Goal: Task Accomplishment & Management: Manage account settings

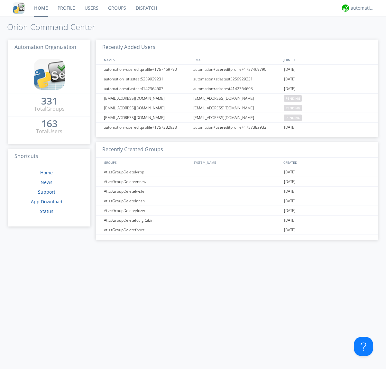
click at [116, 8] on link "Groups" at bounding box center [117, 8] width 28 height 16
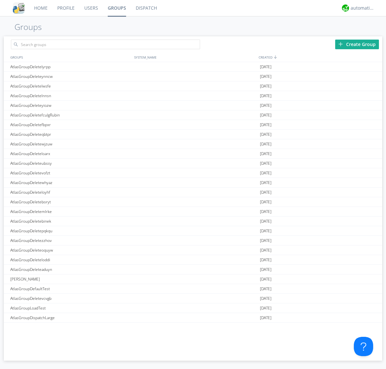
click at [116, 8] on link "Groups" at bounding box center [117, 8] width 28 height 16
click at [357, 44] on div "Create Group" at bounding box center [357, 45] width 44 height 10
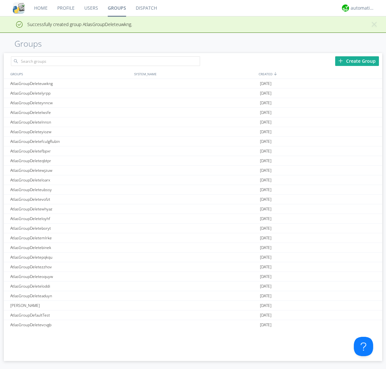
click at [116, 8] on link "Groups" at bounding box center [117, 8] width 28 height 16
type input "AtlasGroupDeleteuwkng"
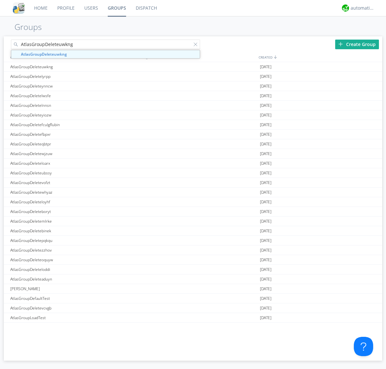
click at [91, 8] on link "Users" at bounding box center [90, 8] width 23 height 16
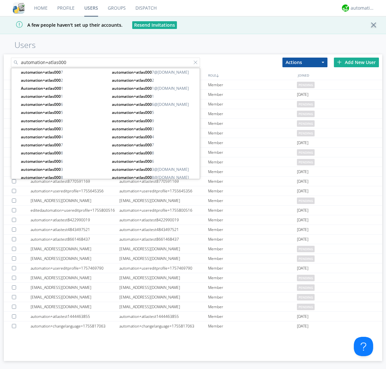
type input "automation+atlas000"
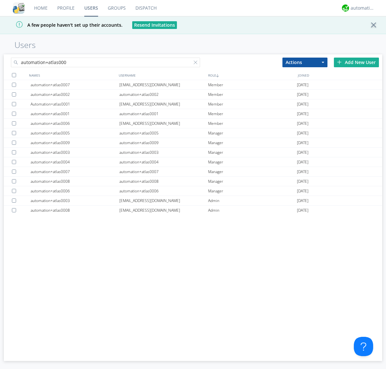
click at [14, 75] on div at bounding box center [14, 75] width 4 height 4
click at [305, 62] on button "Actions" at bounding box center [304, 63] width 45 height 10
click at [0, 0] on link "Add to Group" at bounding box center [0, 0] width 0 height 0
click at [91, 8] on link "Users" at bounding box center [90, 8] width 23 height 16
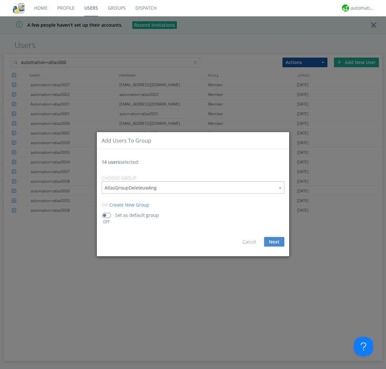
click at [197, 67] on div at bounding box center [197, 63] width 6 height 6
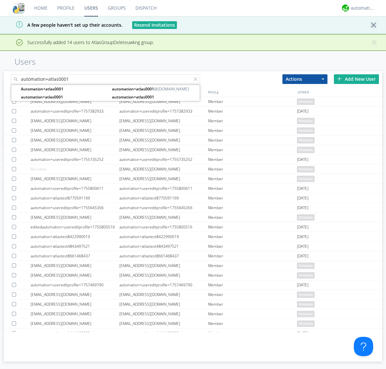
type input "automation+atlas0001"
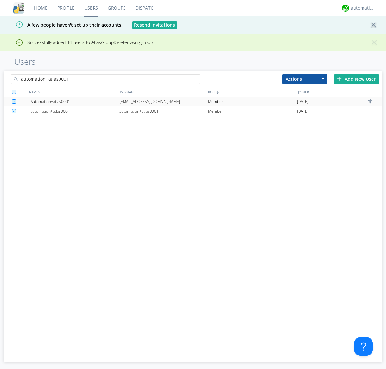
click at [163, 101] on div "[EMAIL_ADDRESS][DOMAIN_NAME]" at bounding box center [163, 101] width 89 height 9
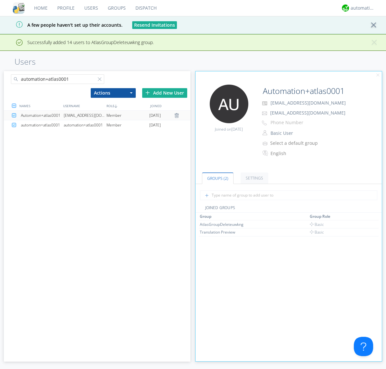
click at [116, 8] on link "Groups" at bounding box center [117, 8] width 28 height 16
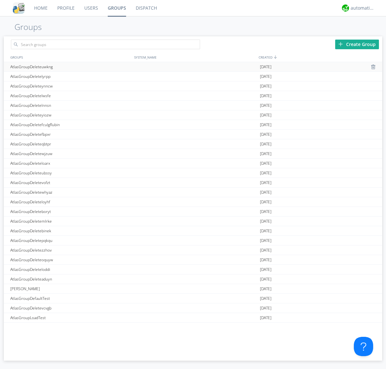
click at [371, 67] on div at bounding box center [374, 66] width 6 height 5
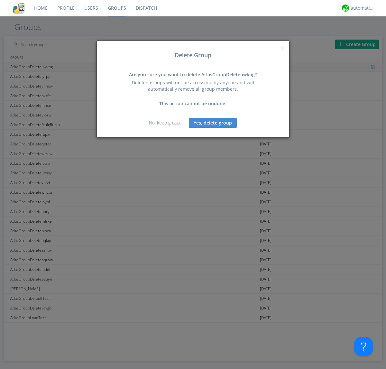
click at [213, 122] on button "Yes, delete group" at bounding box center [213, 123] width 48 height 10
